Goal: Check status

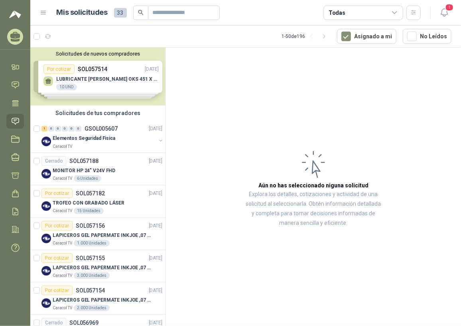
click at [216, 267] on article "Aún no has seleccionado niguna solicitud Explora los detalles, cotizaciones y a…" at bounding box center [313, 187] width 295 height 281
click at [103, 149] on div "1 0 0 0 0 0 GSOL005607 23/09/25 Elementos Seguridad Fisica Caracol TV" at bounding box center [97, 137] width 135 height 32
click at [99, 144] on div "Caracol TV" at bounding box center [104, 146] width 103 height 6
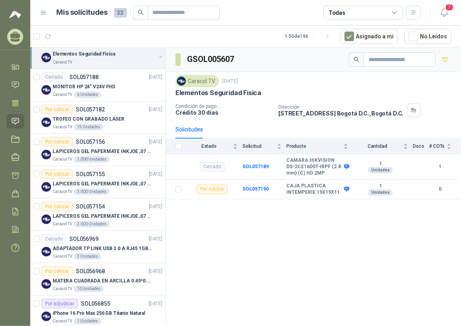
scroll to position [72, 0]
